Goal: Transaction & Acquisition: Subscribe to service/newsletter

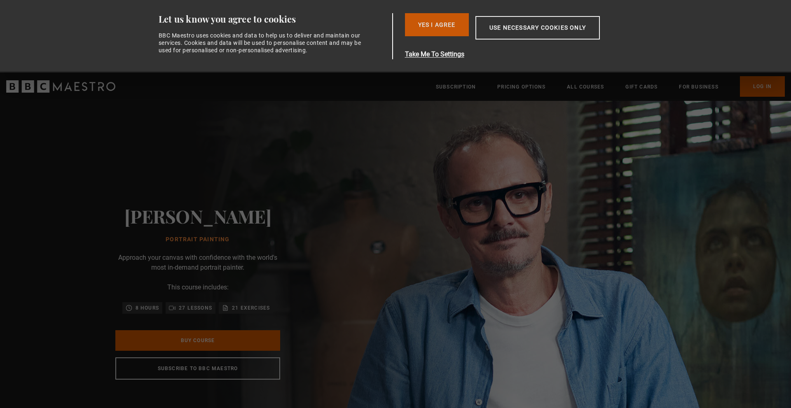
click at [436, 23] on button "Yes I Agree" at bounding box center [437, 24] width 64 height 23
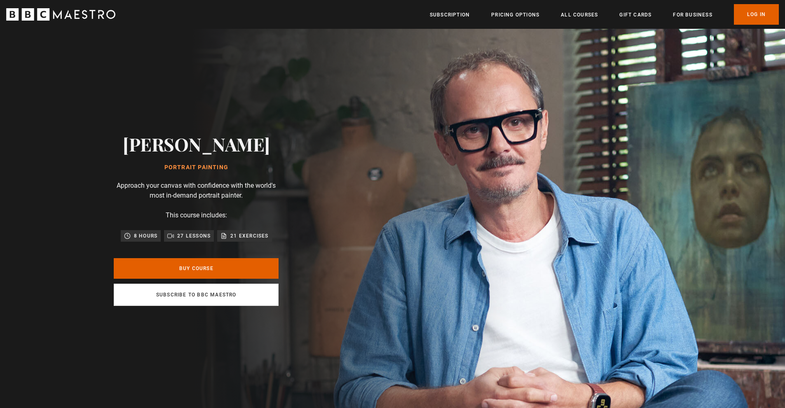
scroll to position [0, 108]
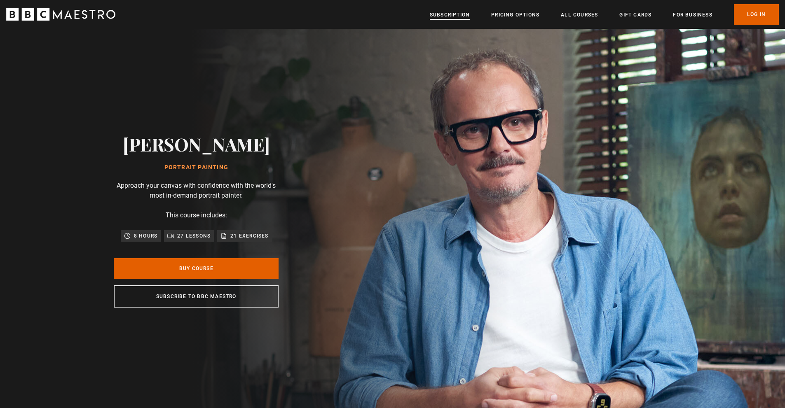
click at [459, 15] on link "Subscription" at bounding box center [450, 15] width 40 height 8
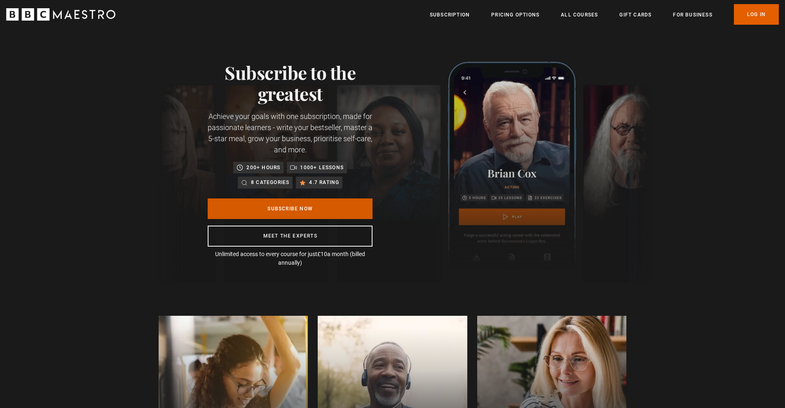
click at [279, 207] on link "Subscribe Now" at bounding box center [290, 209] width 165 height 21
